Goal: Transaction & Acquisition: Book appointment/travel/reservation

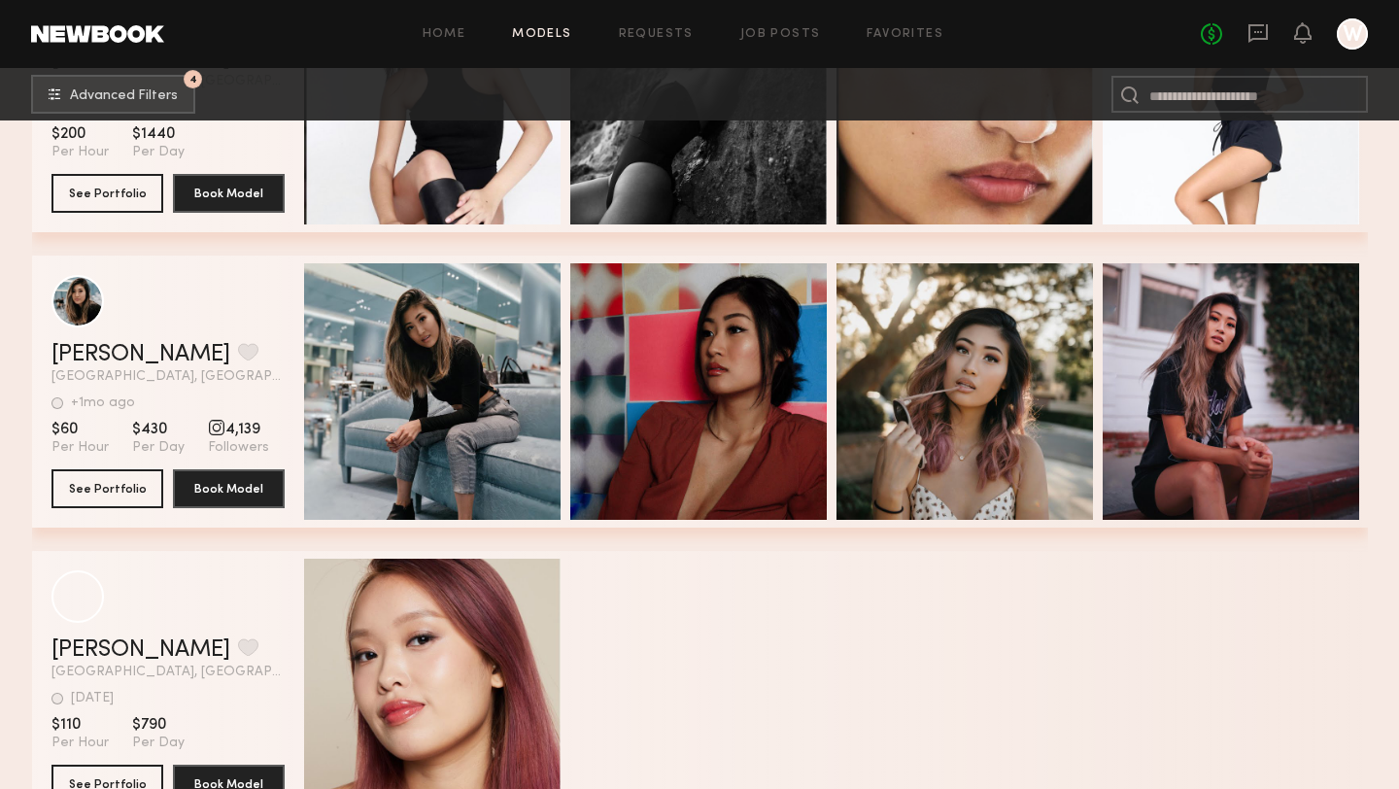
scroll to position [42470, 0]
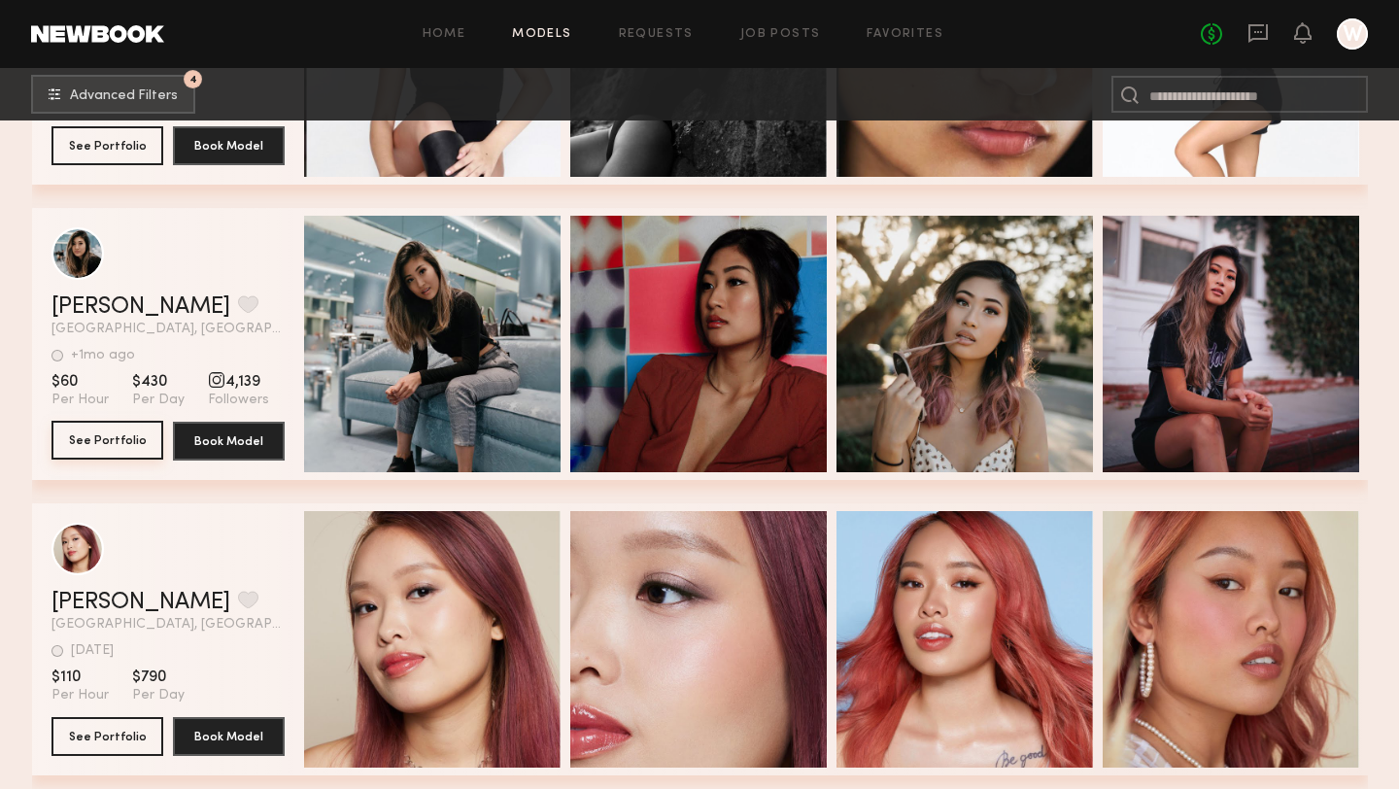
click at [92, 437] on button "See Portfolio" at bounding box center [107, 440] width 112 height 39
click at [238, 301] on button "grid" at bounding box center [248, 303] width 20 height 17
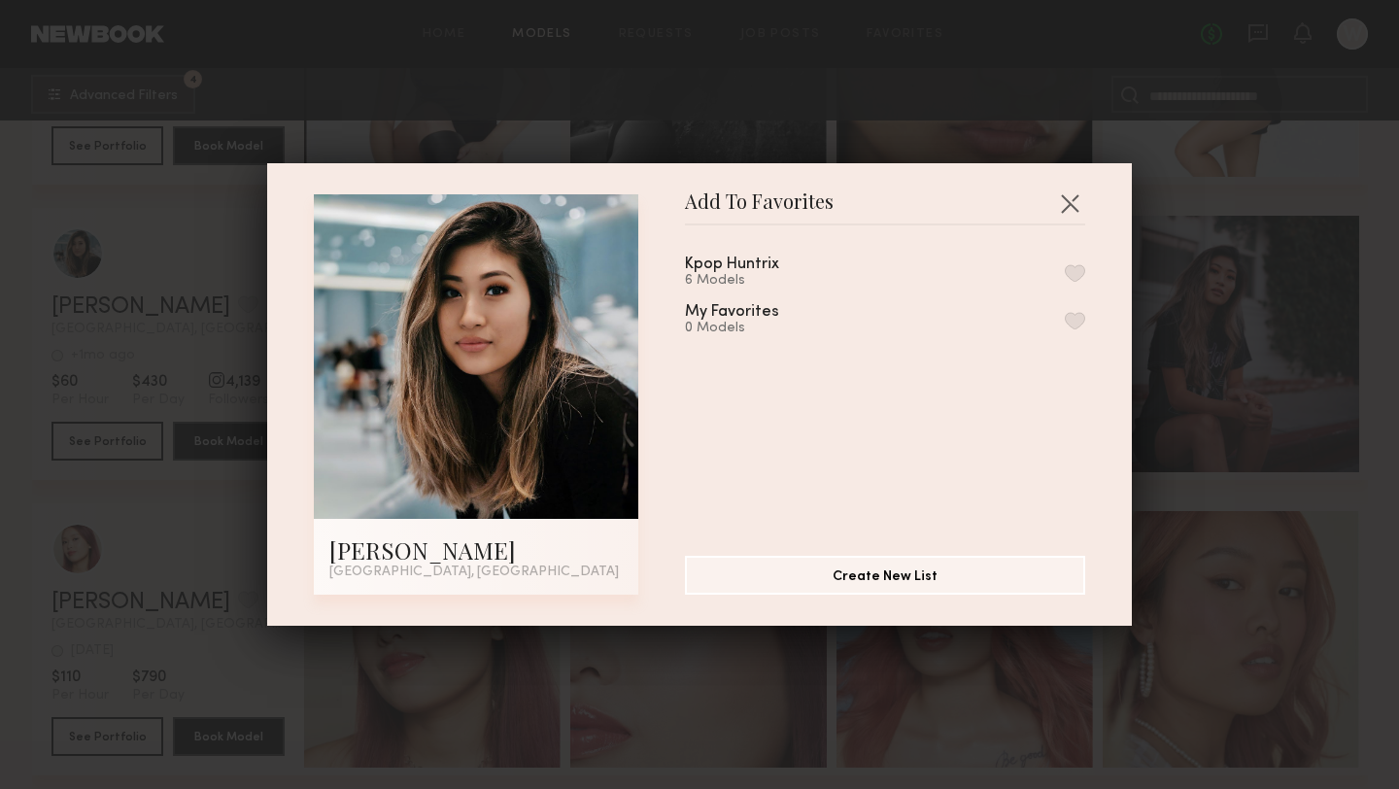
click at [779, 266] on div "Kpop Huntrix 6 Models" at bounding box center [755, 272] width 141 height 32
click at [1085, 272] on div "Kpop Huntrix 6 Models My Favorites 0 Models" at bounding box center [895, 383] width 420 height 284
click at [1075, 272] on button "button" at bounding box center [1075, 272] width 20 height 17
click at [1070, 200] on button "button" at bounding box center [1069, 202] width 31 height 31
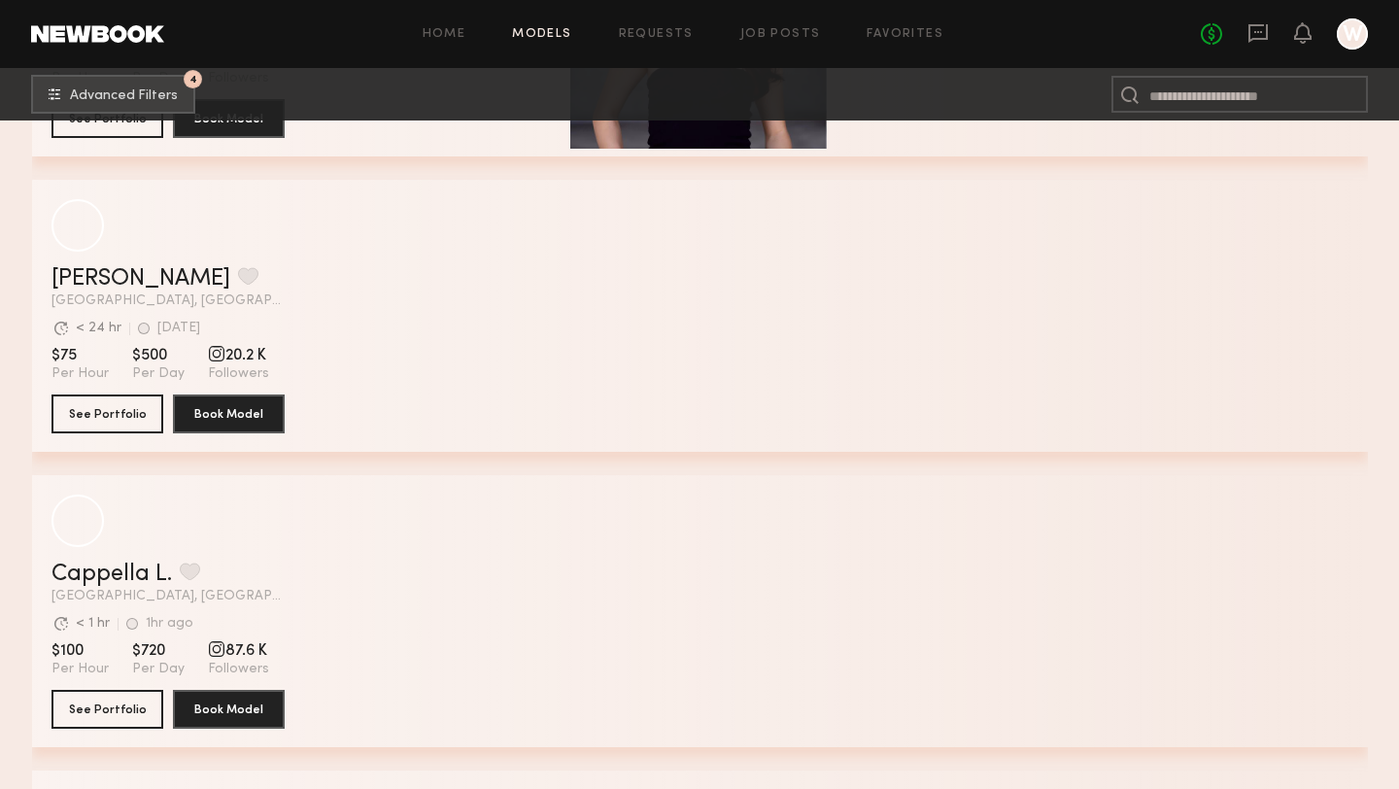
scroll to position [4412, 0]
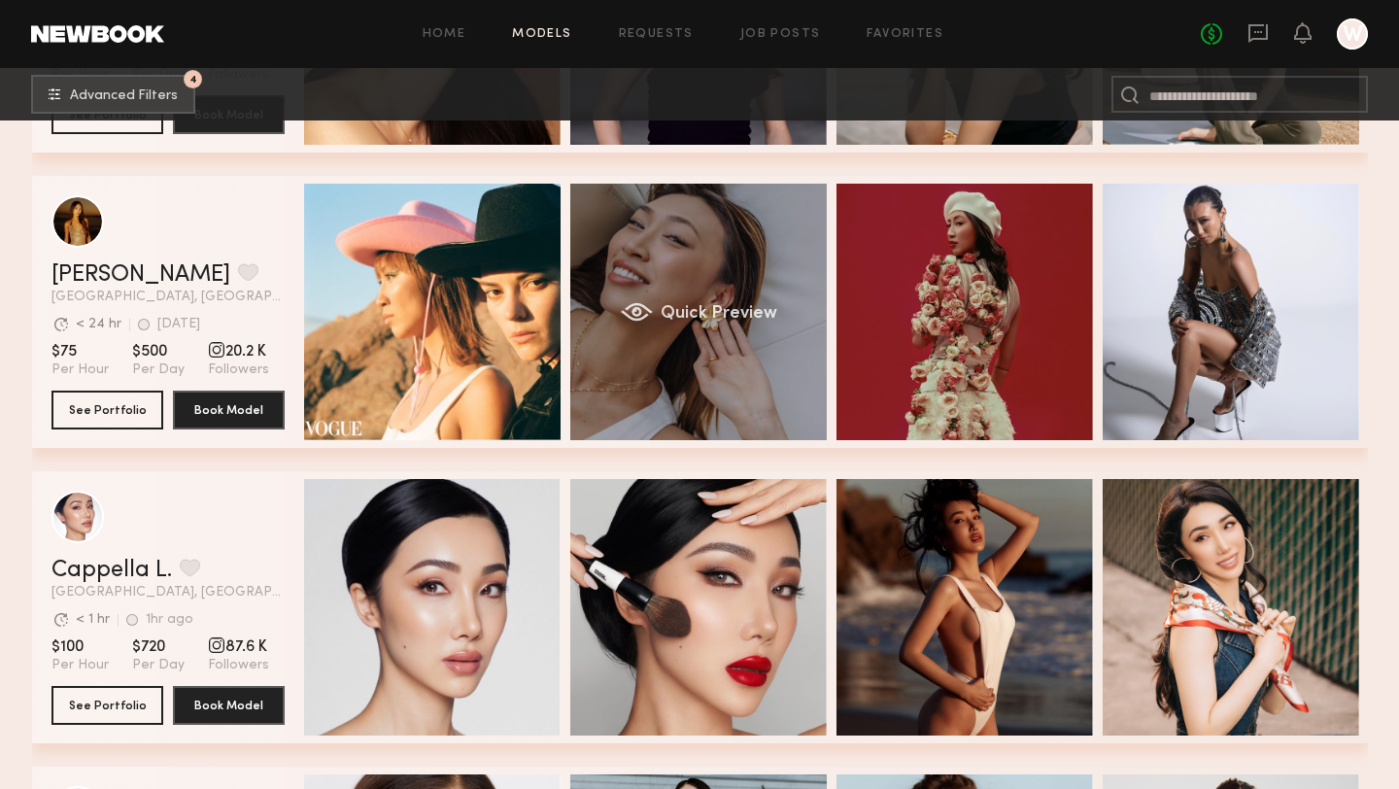
click at [639, 309] on div "grid" at bounding box center [636, 311] width 32 height 19
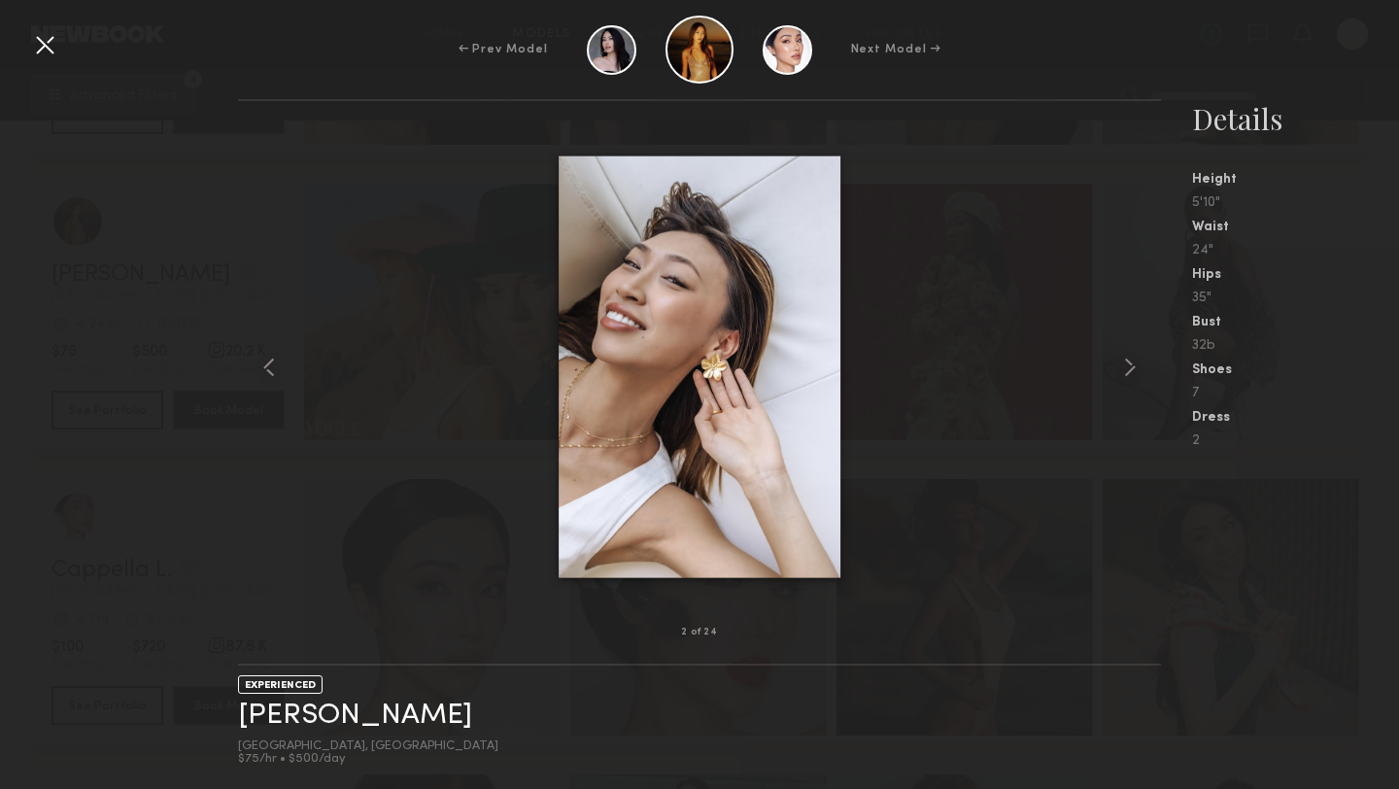
click at [44, 50] on div at bounding box center [44, 44] width 31 height 31
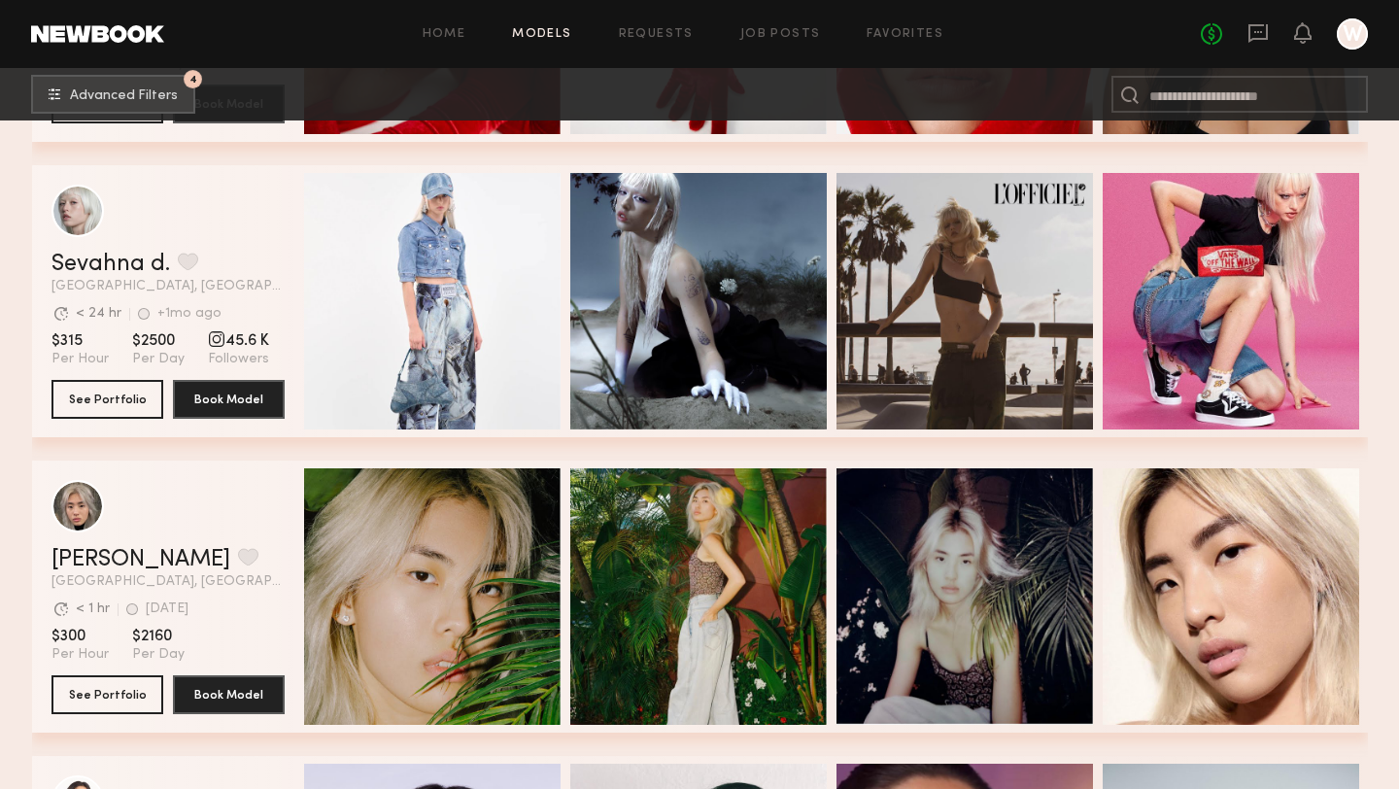
scroll to position [15363, 0]
